Goal: Task Accomplishment & Management: Use online tool/utility

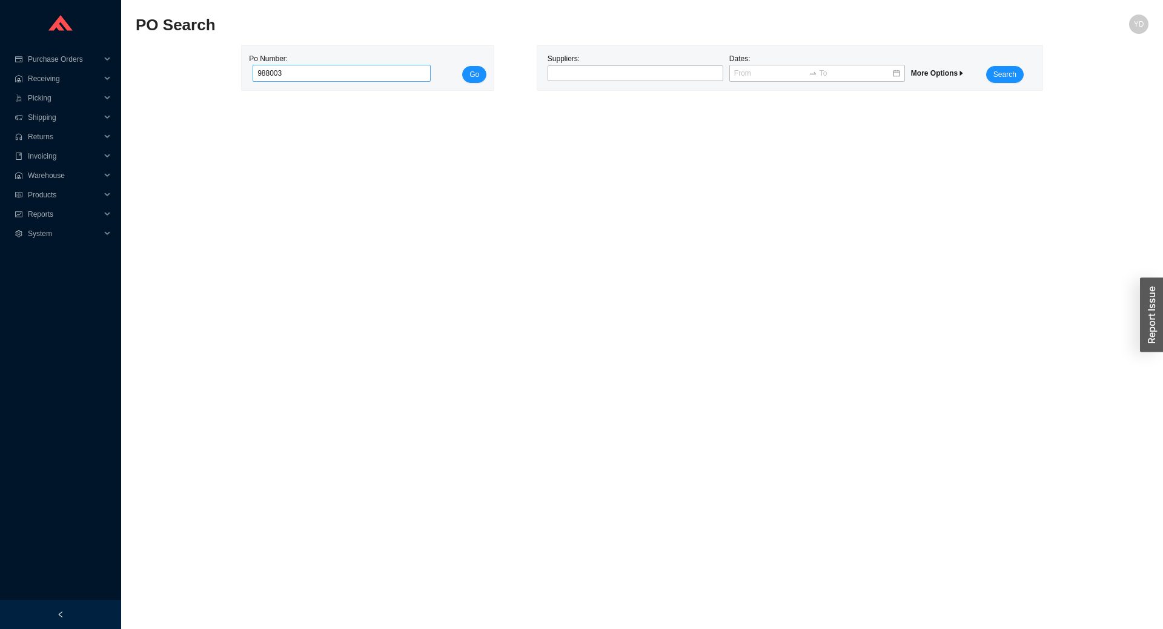
type input "988003"
click at [462, 66] on button "Go" at bounding box center [474, 74] width 24 height 17
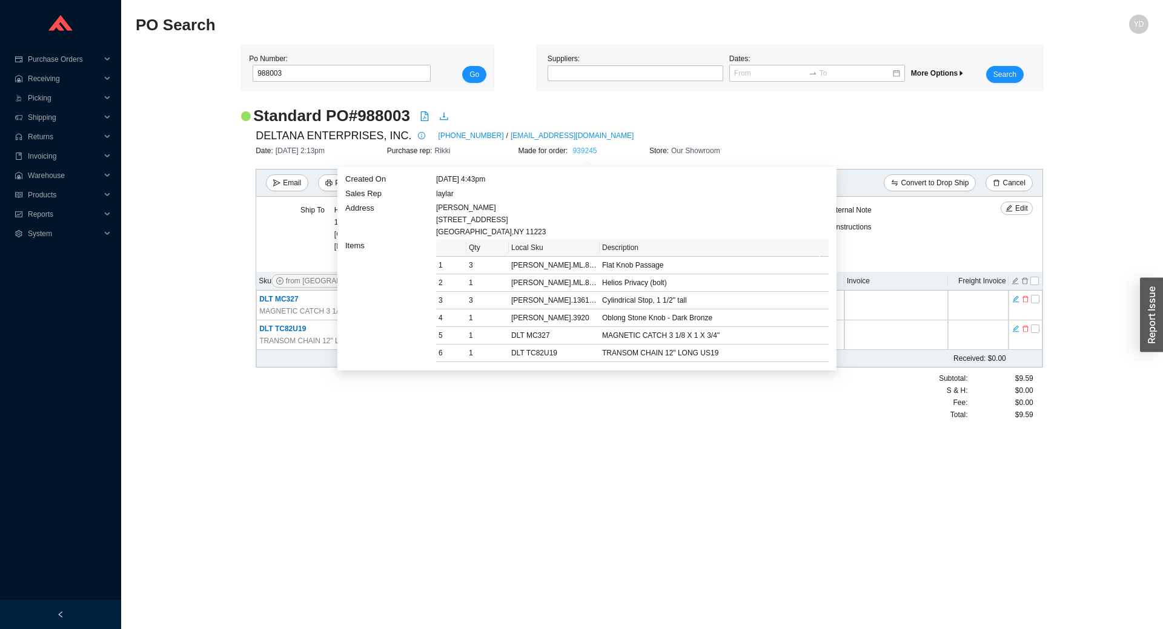
click at [577, 152] on link "939245" at bounding box center [584, 151] width 24 height 8
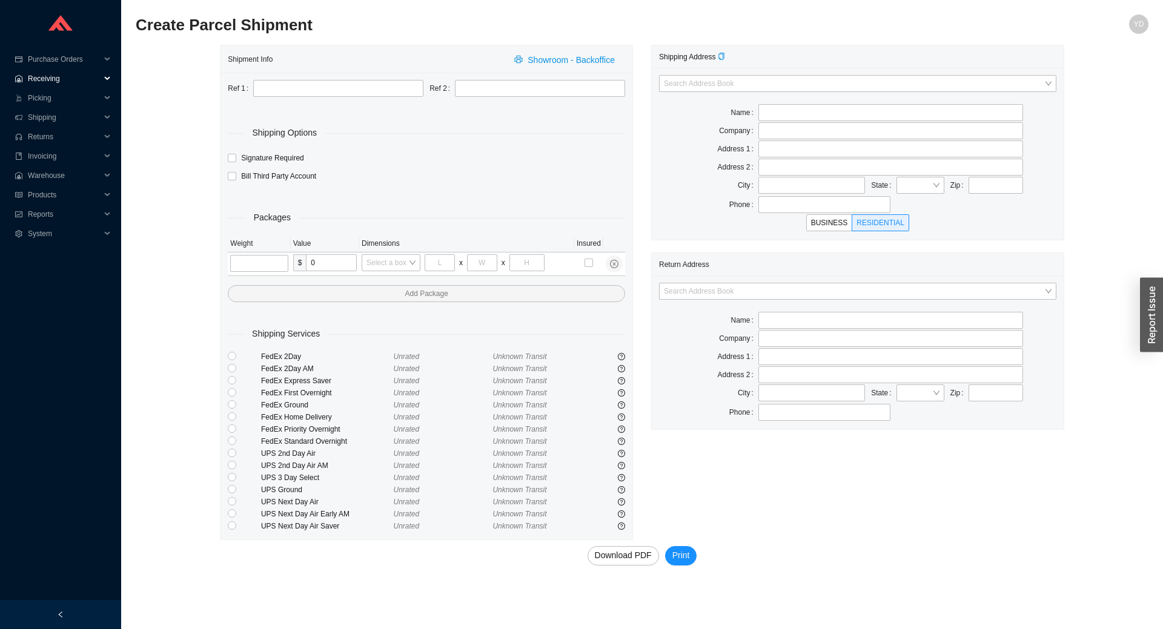
click at [62, 84] on span "Receiving" at bounding box center [64, 78] width 73 height 19
click at [61, 102] on link "Receiving" at bounding box center [45, 98] width 32 height 8
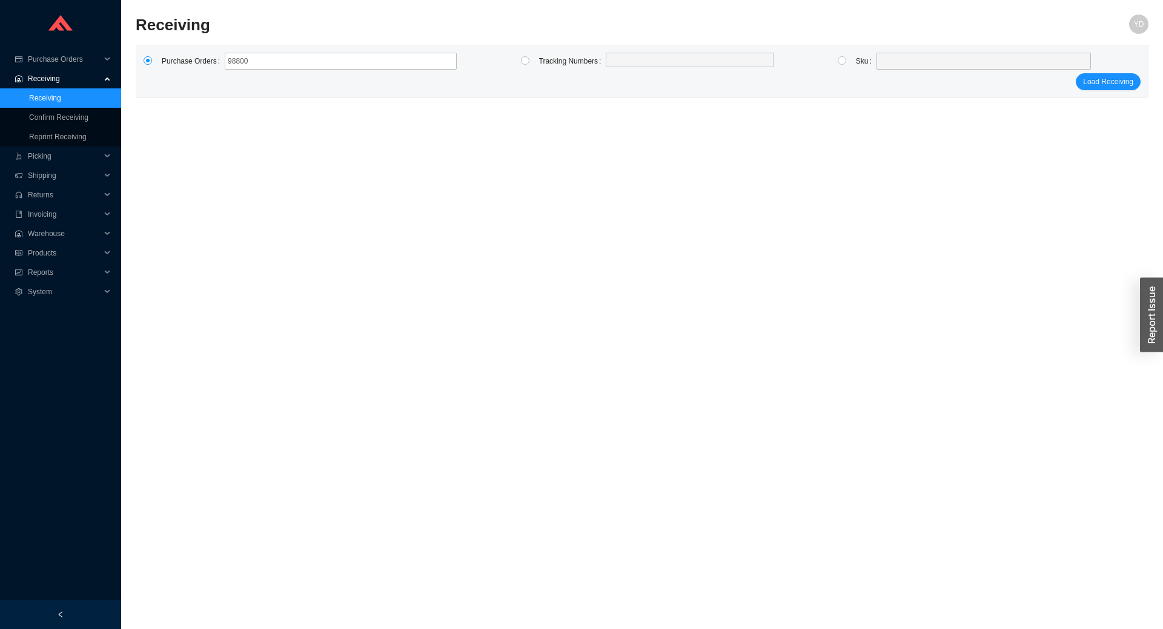
type input "988003"
click button "Load Receiving" at bounding box center [1108, 81] width 65 height 17
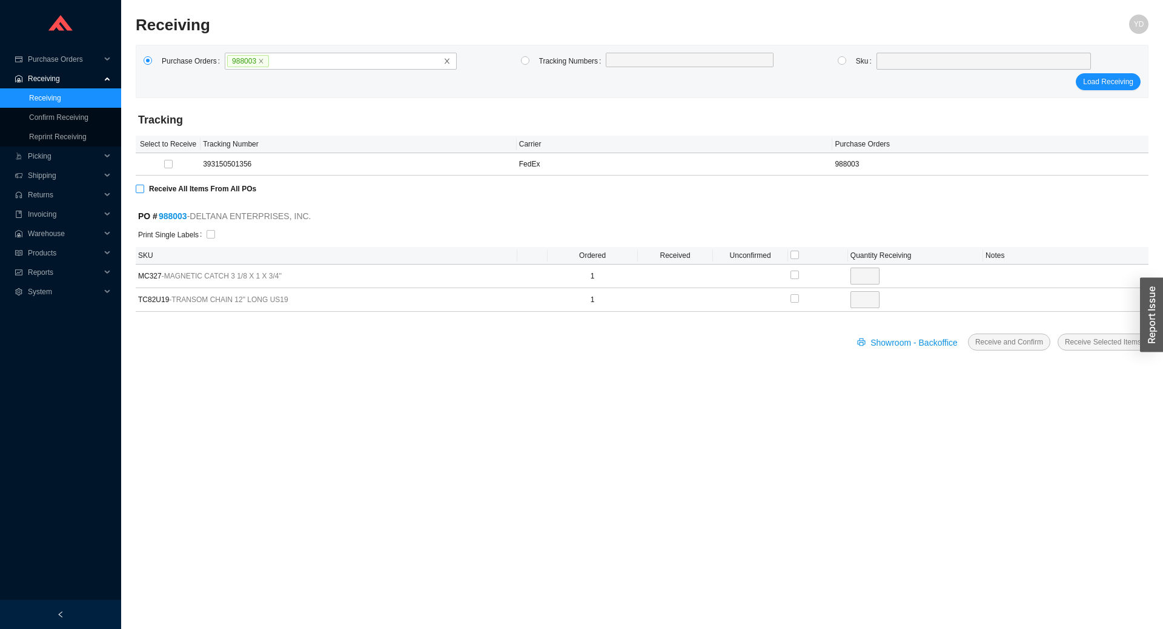
click at [173, 190] on strong "Receive All Items From All POs" at bounding box center [202, 189] width 107 height 8
click at [144, 190] on input "Receive All Items From All POs" at bounding box center [140, 189] width 8 height 8
checkbox input "true"
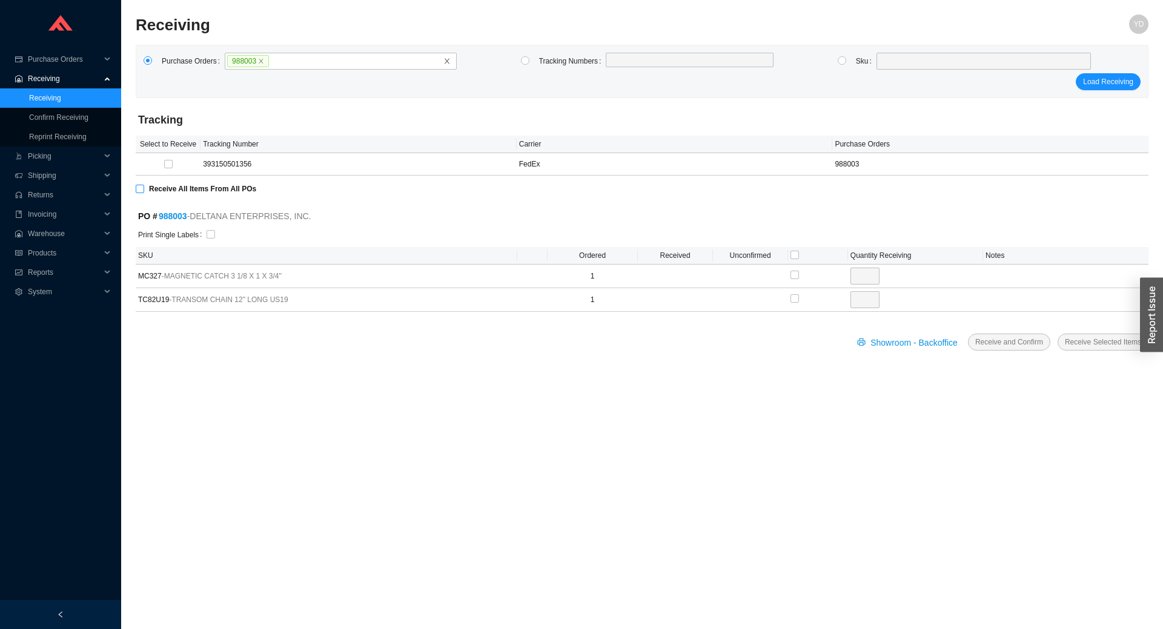
type input "1"
checkbox input "true"
type input "1"
click at [1001, 345] on span "Receive and Confirm" at bounding box center [1009, 342] width 68 height 12
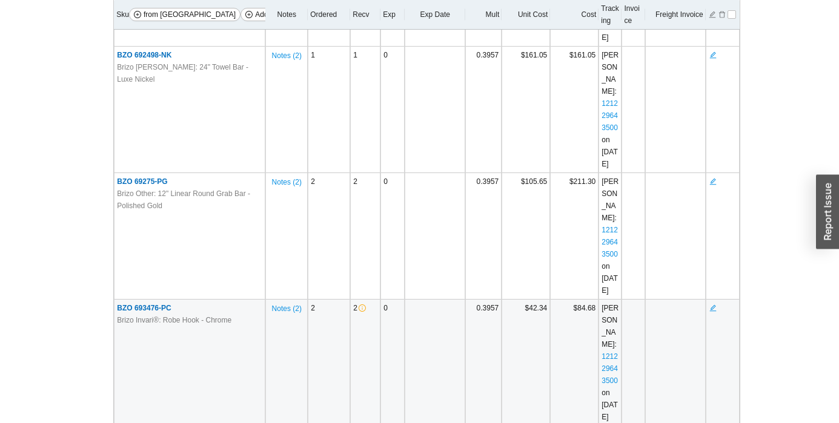
scroll to position [1226, 0]
